Goal: Navigation & Orientation: Find specific page/section

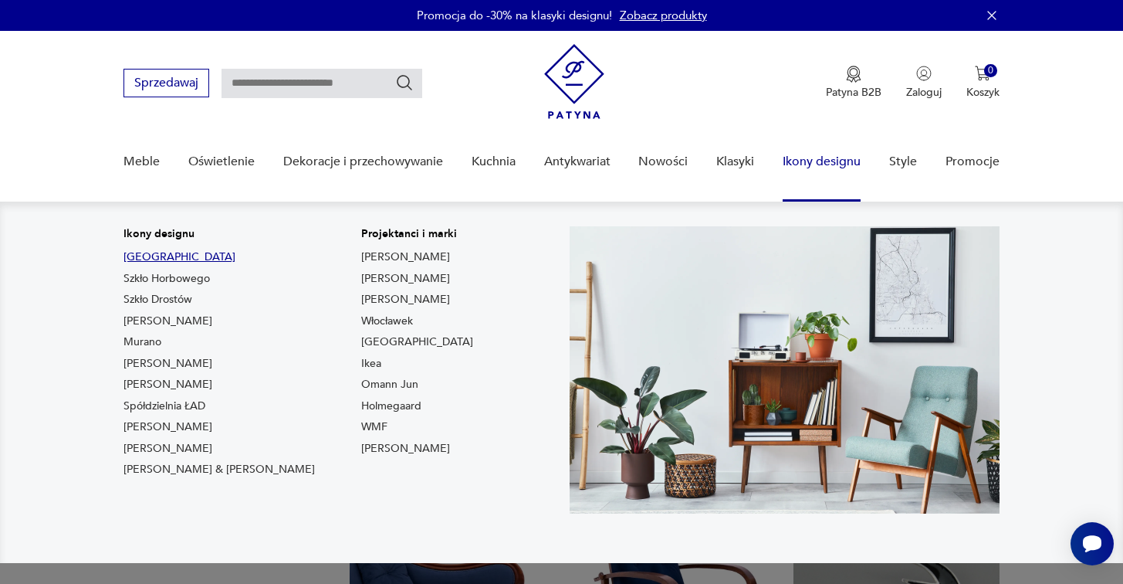
click at [133, 256] on link "[GEOGRAPHIC_DATA]" at bounding box center [180, 256] width 112 height 15
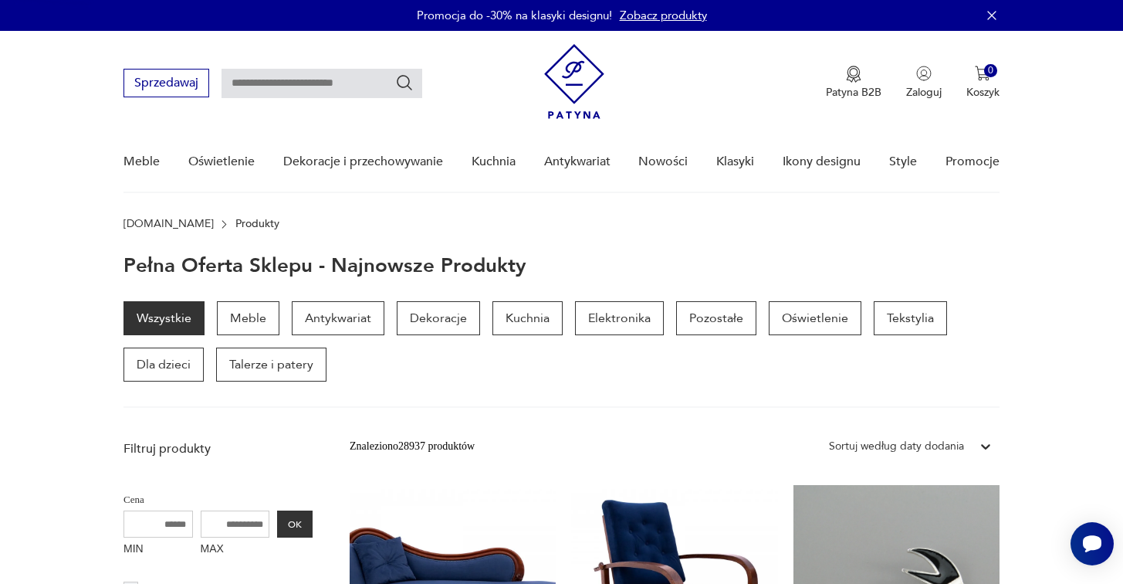
type input "****"
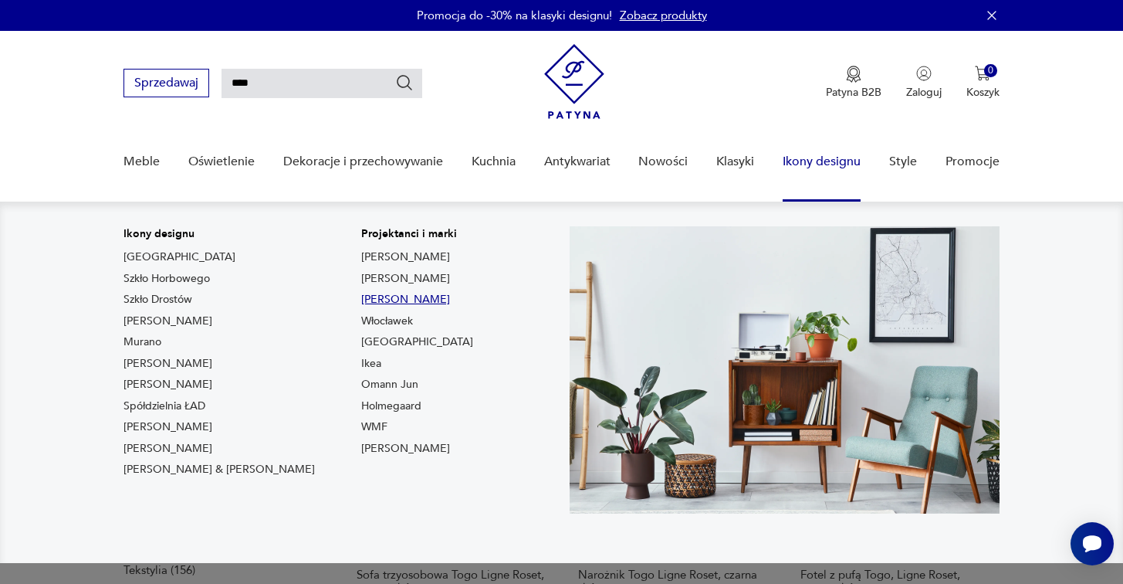
click at [361, 299] on link "[PERSON_NAME]" at bounding box center [405, 299] width 89 height 15
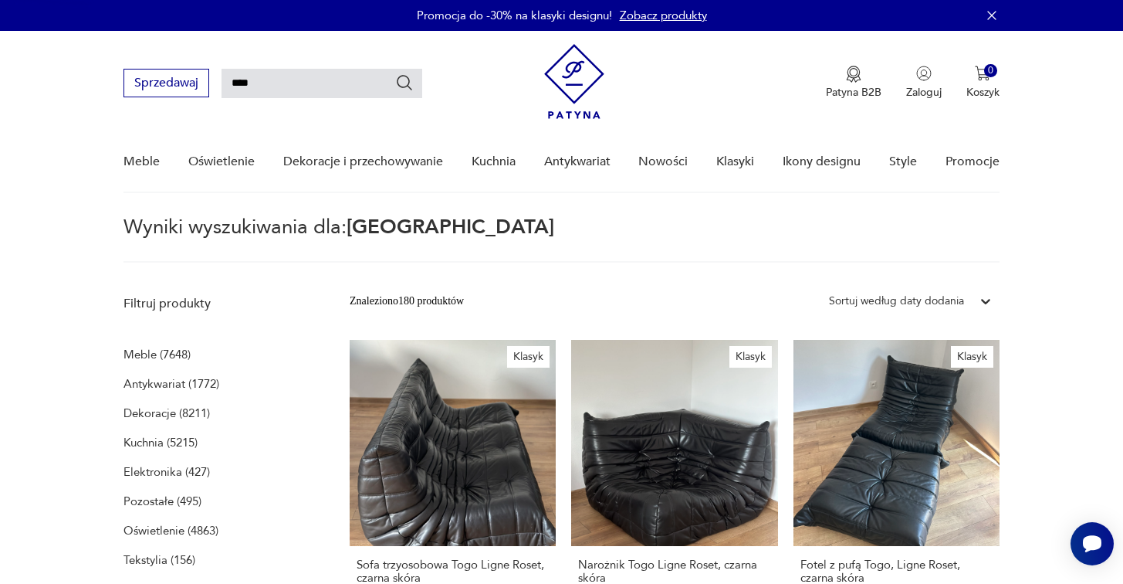
type input "*******"
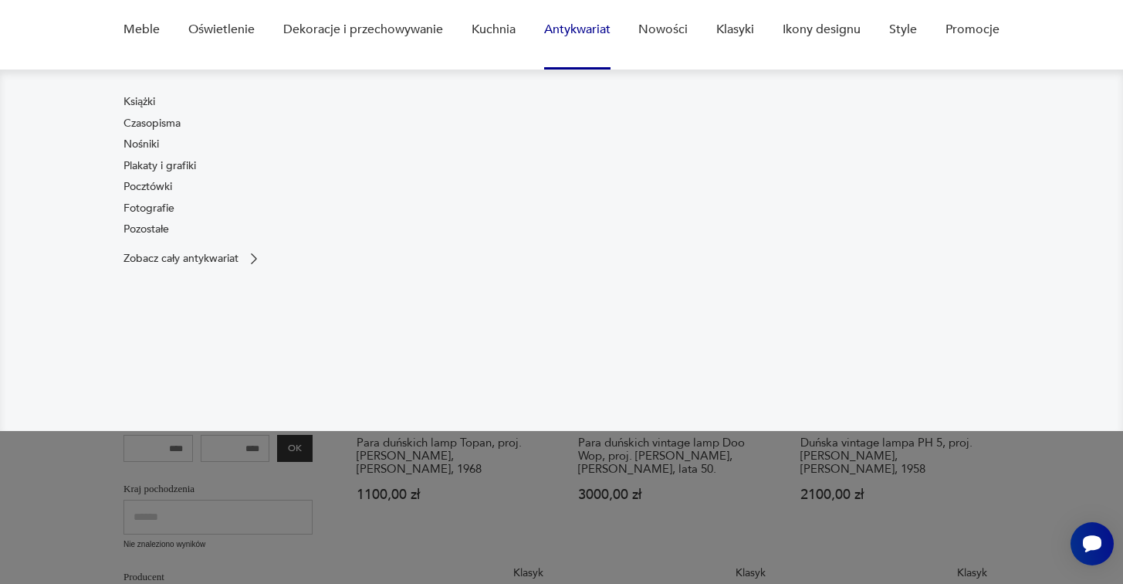
scroll to position [81, 0]
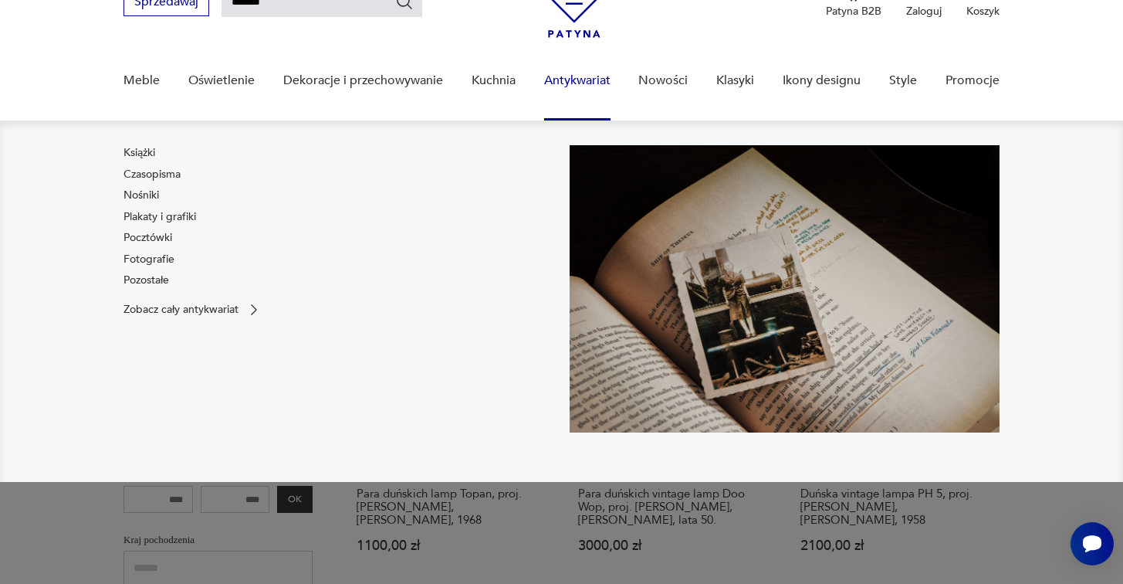
click at [587, 76] on link "Antykwariat" at bounding box center [577, 80] width 66 height 59
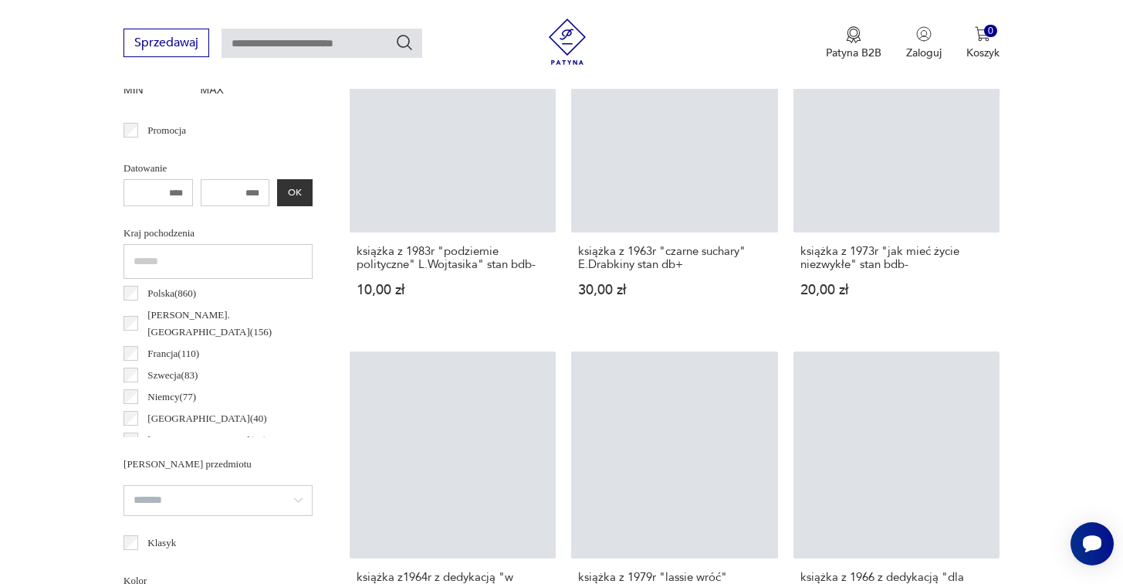
scroll to position [624, 0]
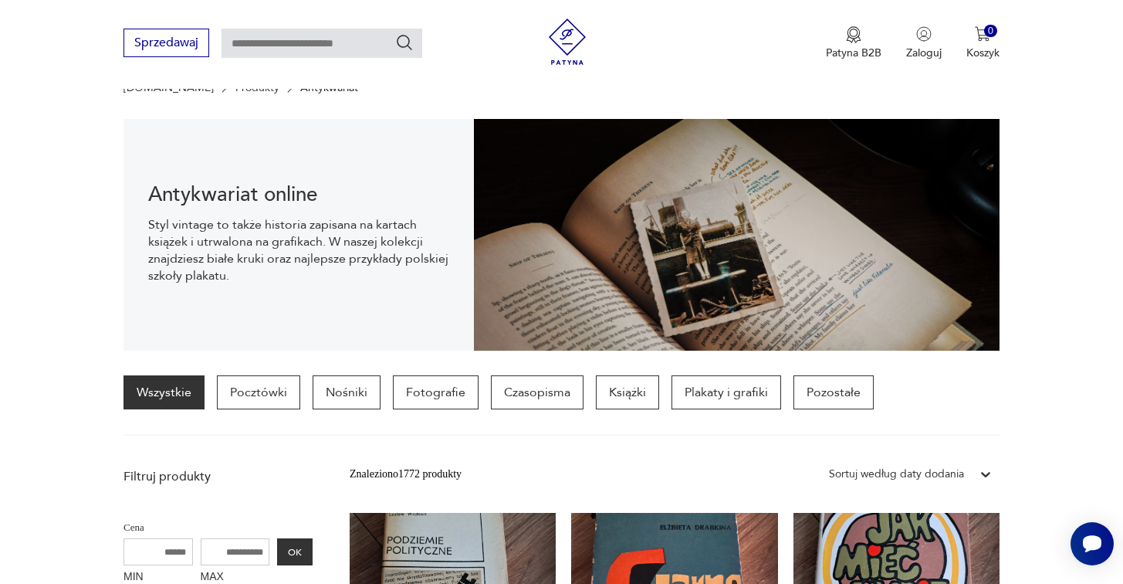
scroll to position [0, 0]
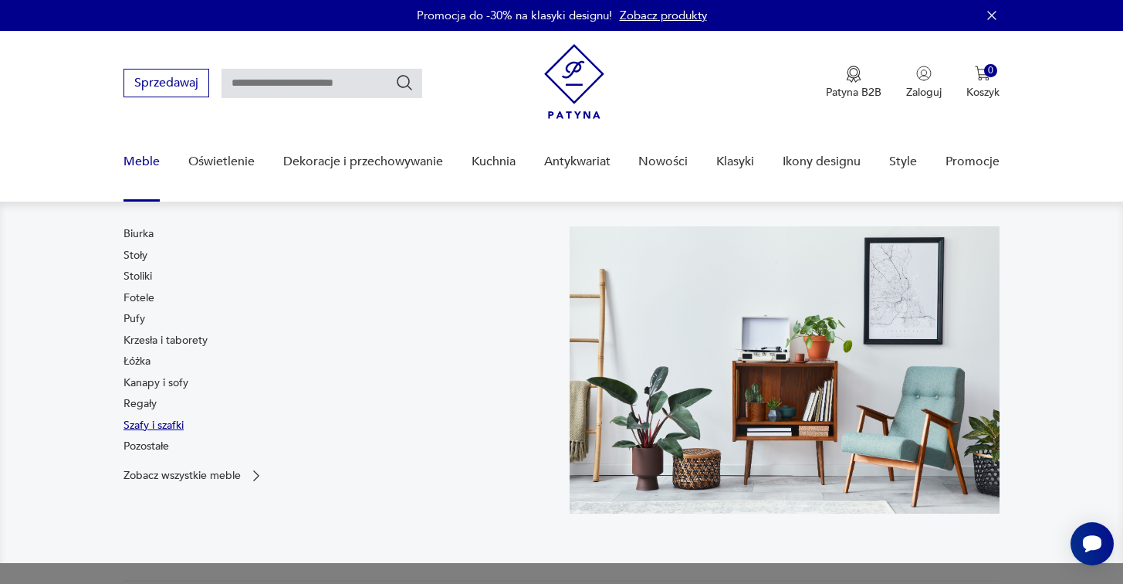
click at [145, 422] on link "Szafy i szafki" at bounding box center [154, 425] width 60 height 15
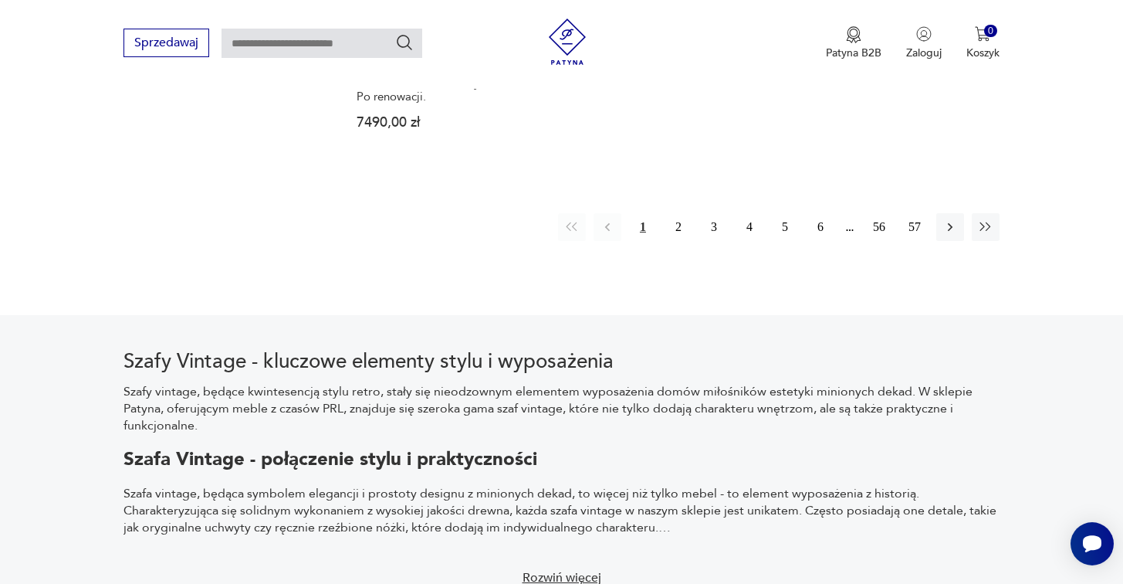
scroll to position [2497, 0]
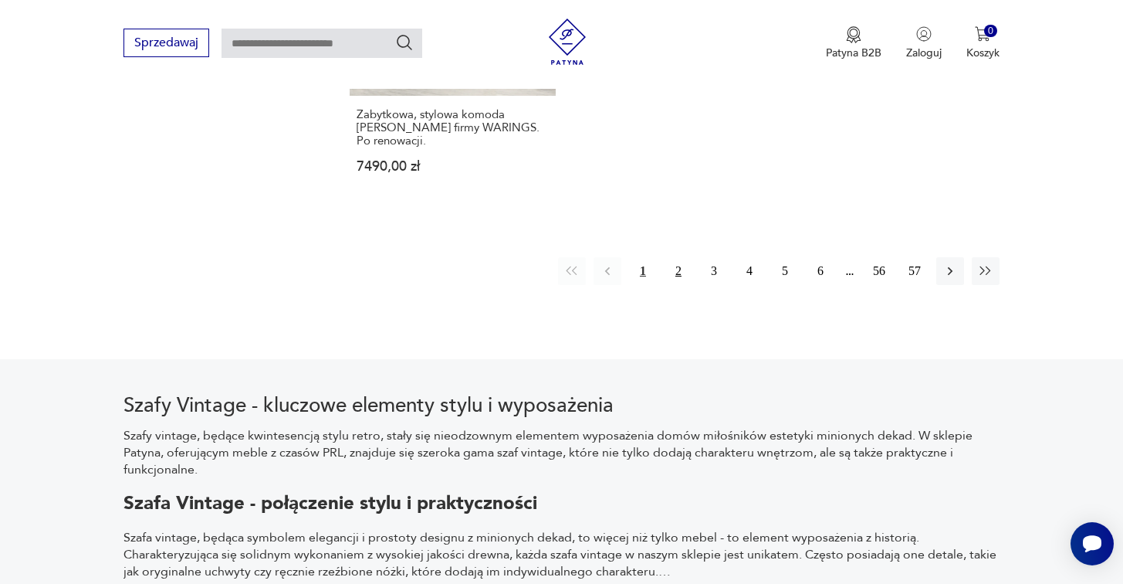
click at [676, 257] on button "2" at bounding box center [679, 271] width 28 height 28
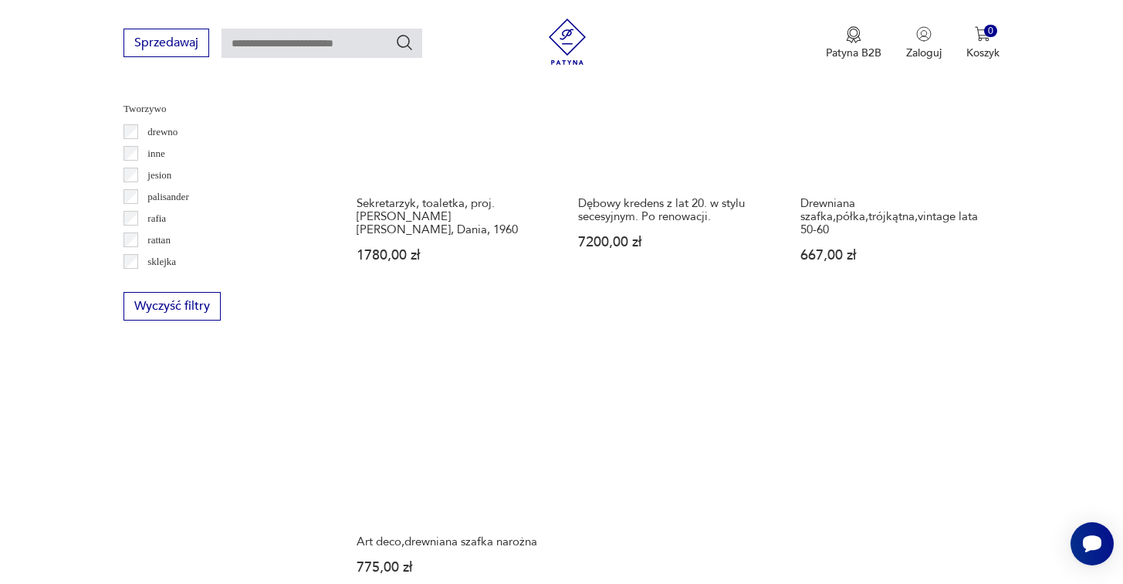
scroll to position [2258, 0]
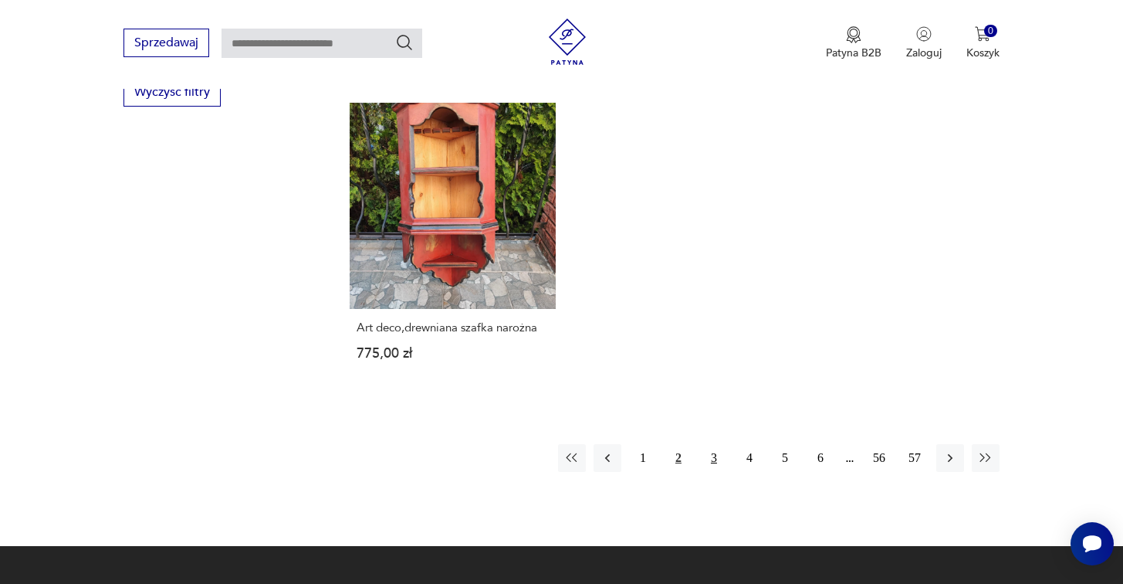
click at [720, 444] on button "3" at bounding box center [714, 458] width 28 height 28
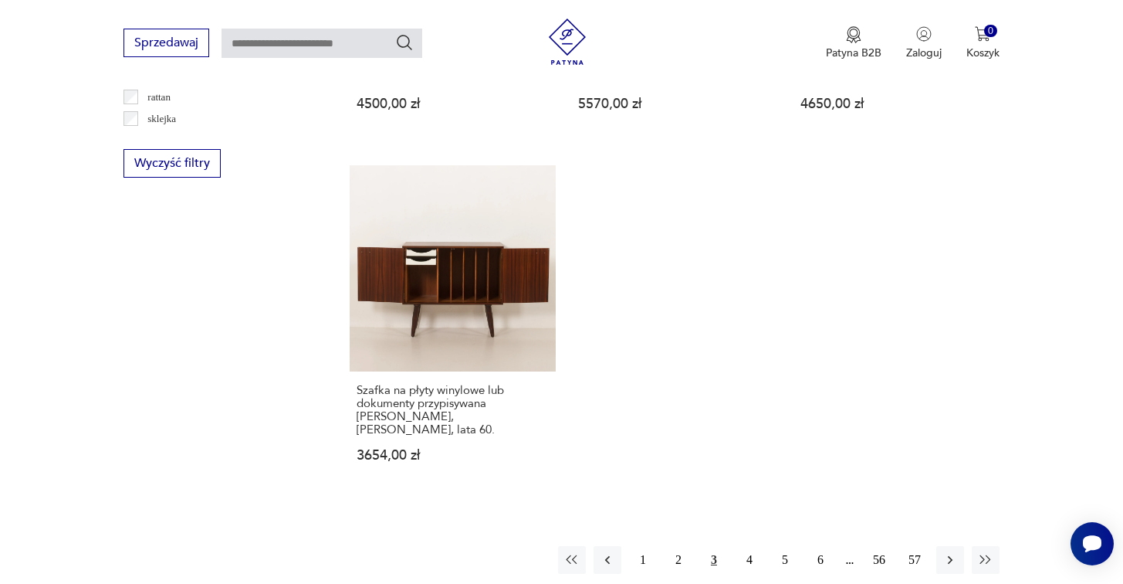
scroll to position [2208, 0]
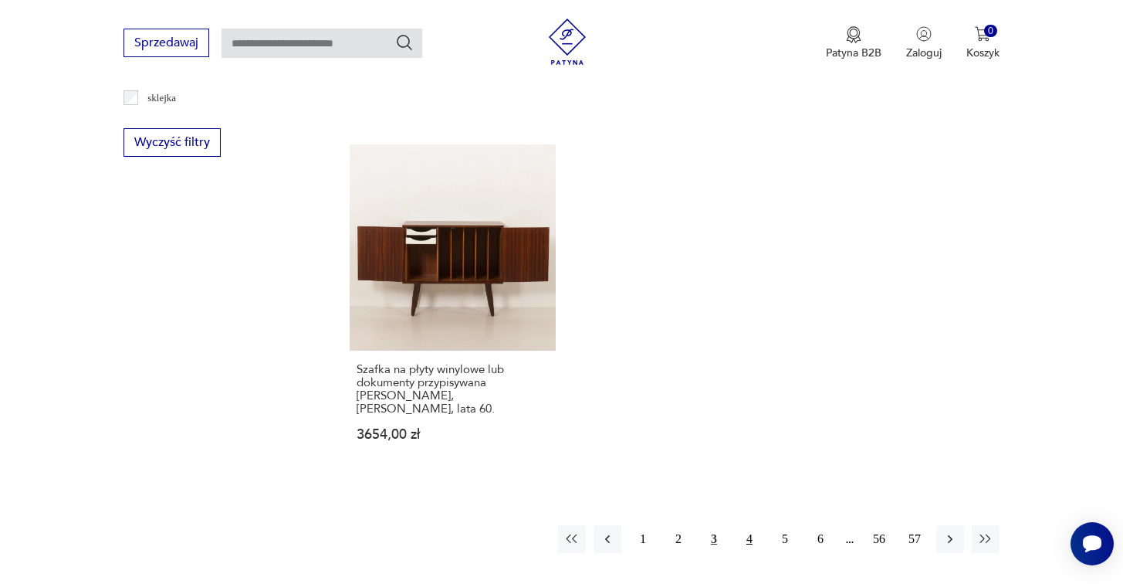
click at [747, 525] on button "4" at bounding box center [750, 539] width 28 height 28
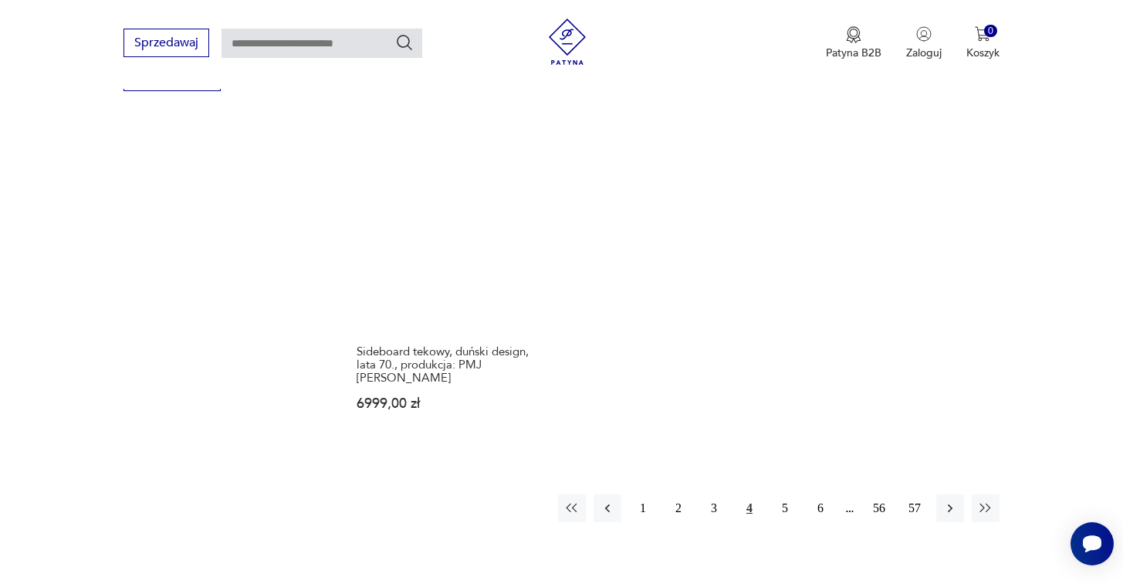
scroll to position [2278, 0]
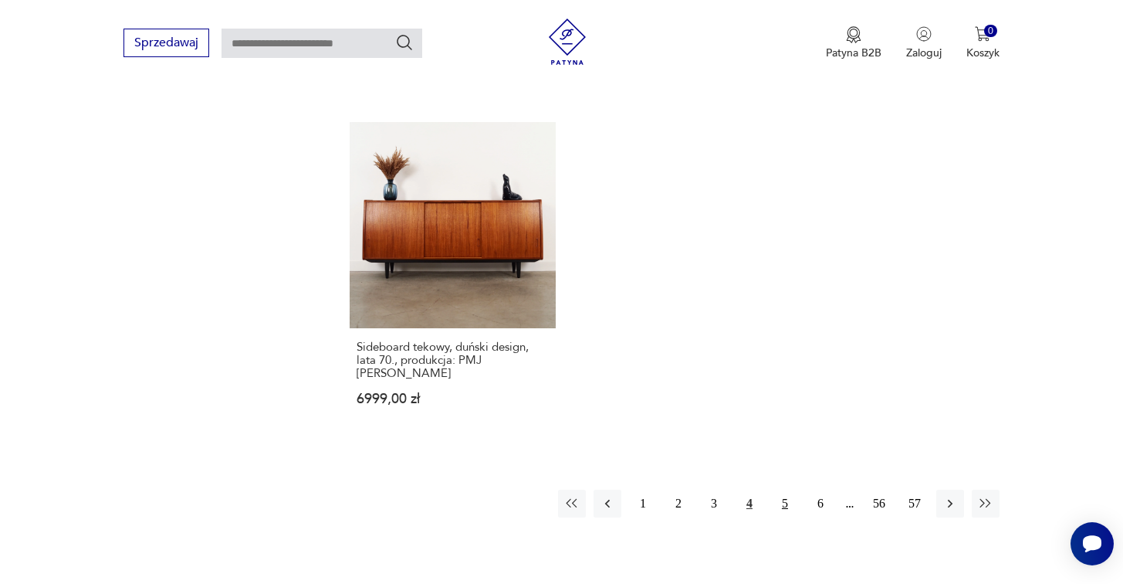
click at [785, 489] on button "5" at bounding box center [785, 503] width 28 height 28
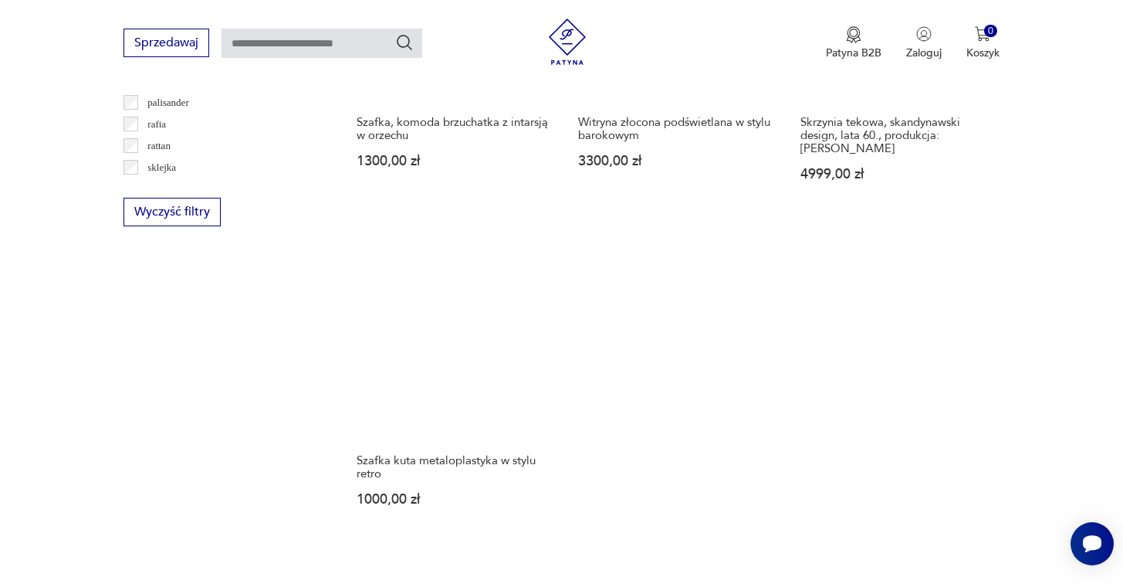
scroll to position [2171, 0]
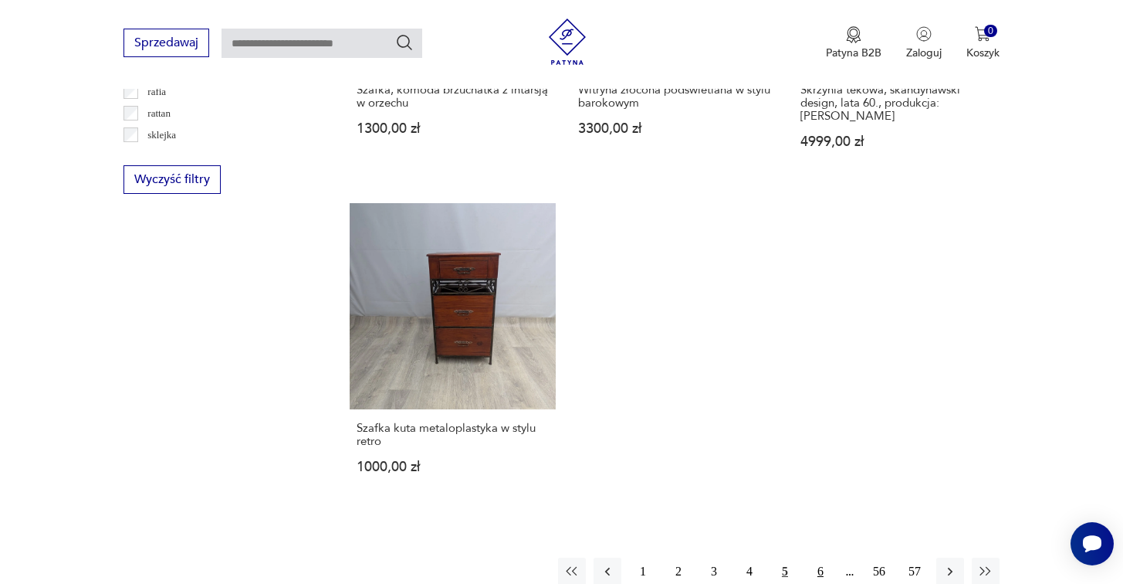
click at [814, 557] on button "6" at bounding box center [821, 571] width 28 height 28
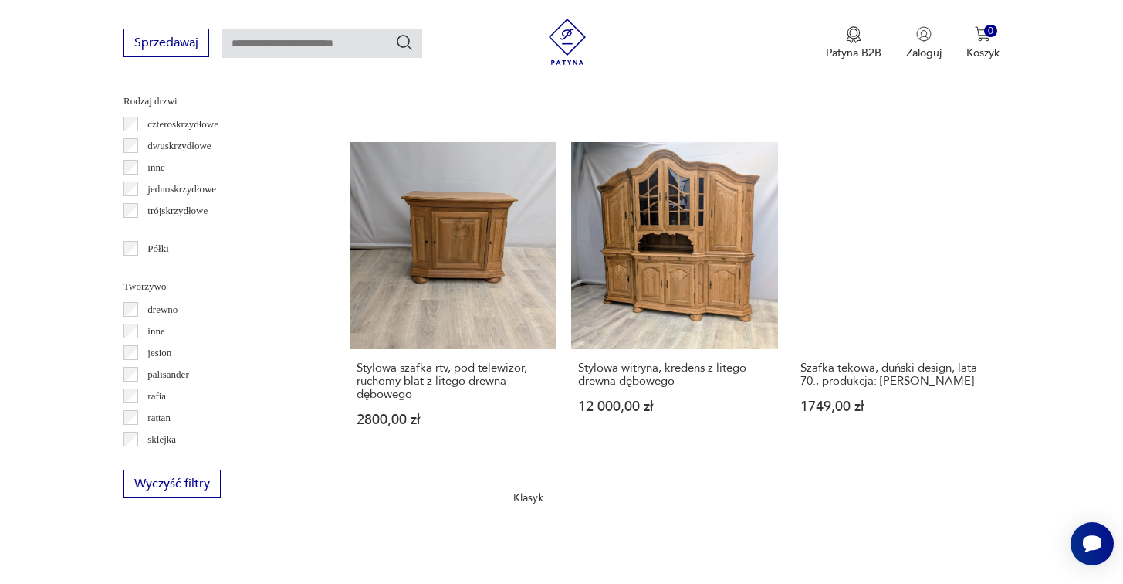
scroll to position [2114, 0]
